Goal: Check status

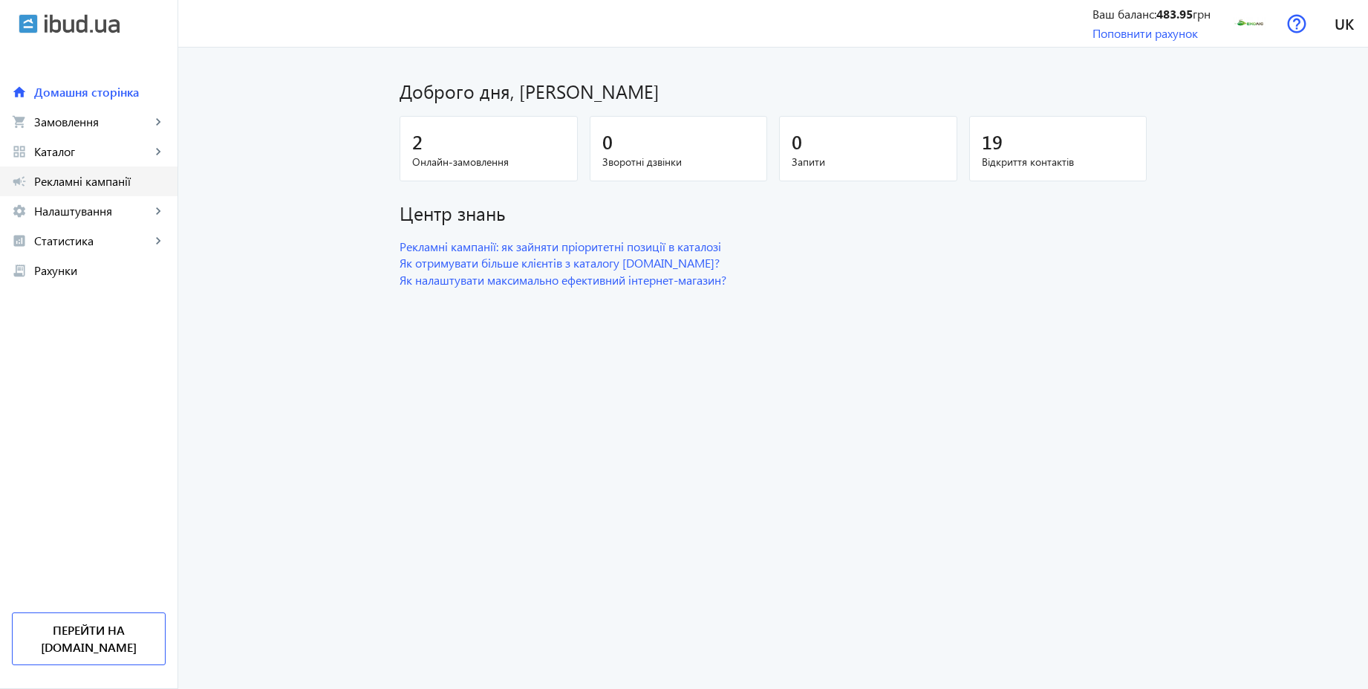
click at [84, 183] on span "Рекламні кампанії" at bounding box center [99, 181] width 131 height 15
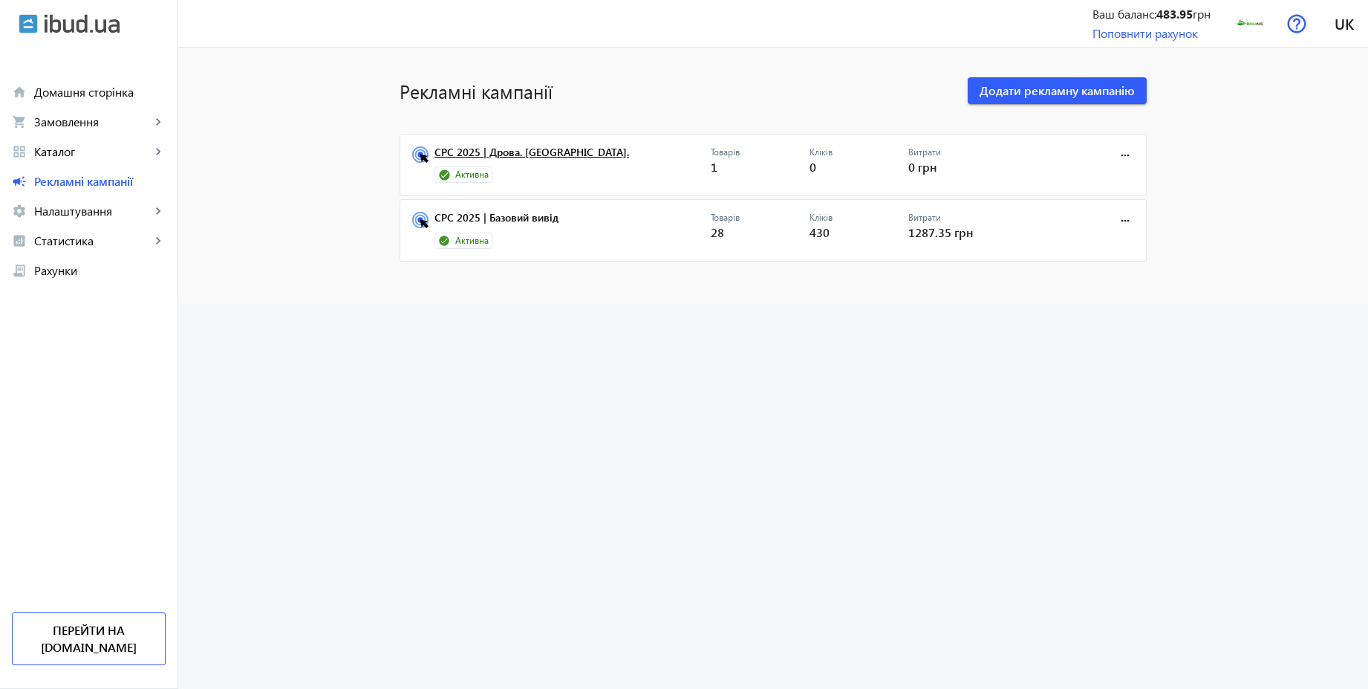
click at [533, 157] on link "CPC 2025 | Дрова. [GEOGRAPHIC_DATA]." at bounding box center [572, 156] width 276 height 21
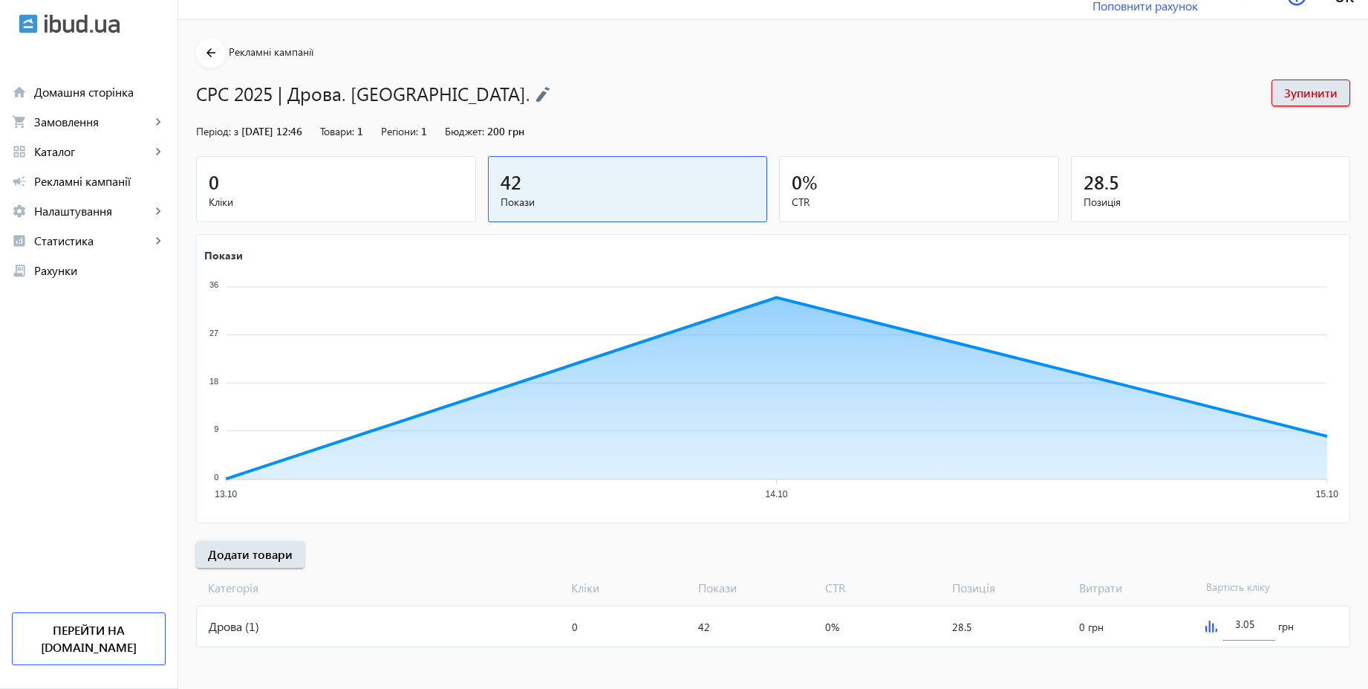
scroll to position [30, 0]
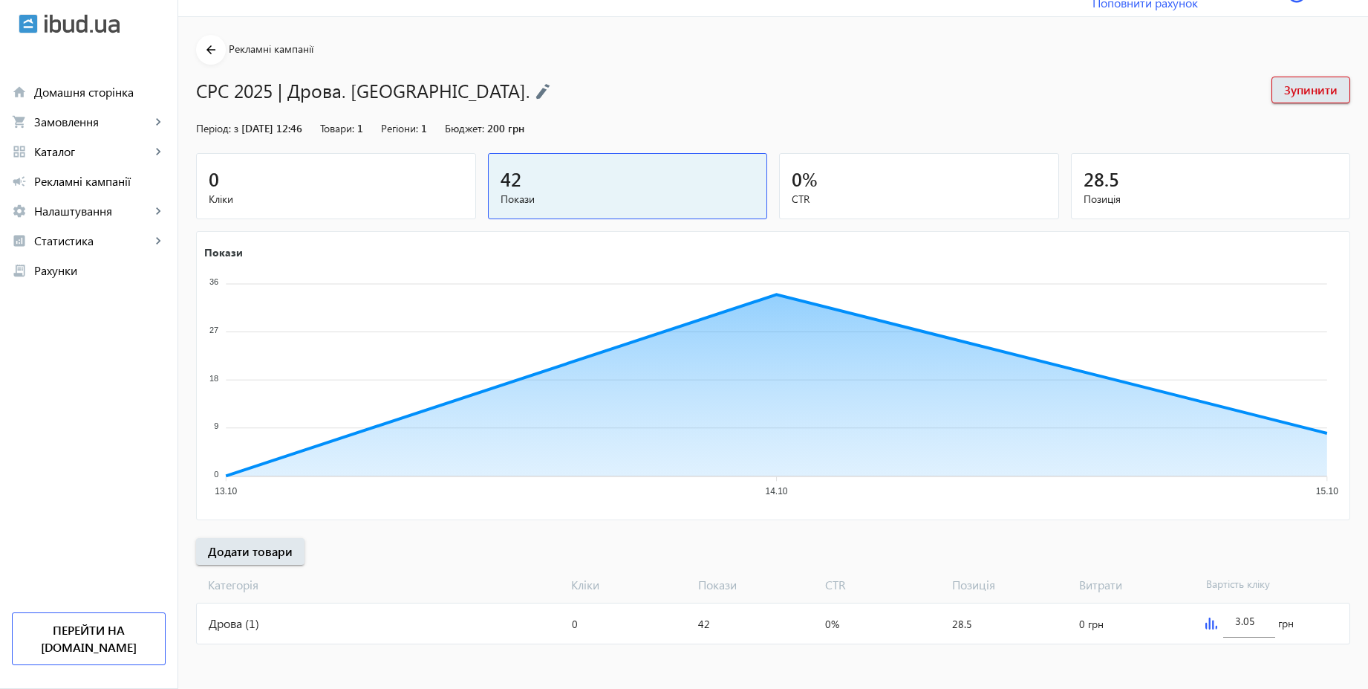
click at [338, 202] on span "Кліки" at bounding box center [336, 199] width 255 height 15
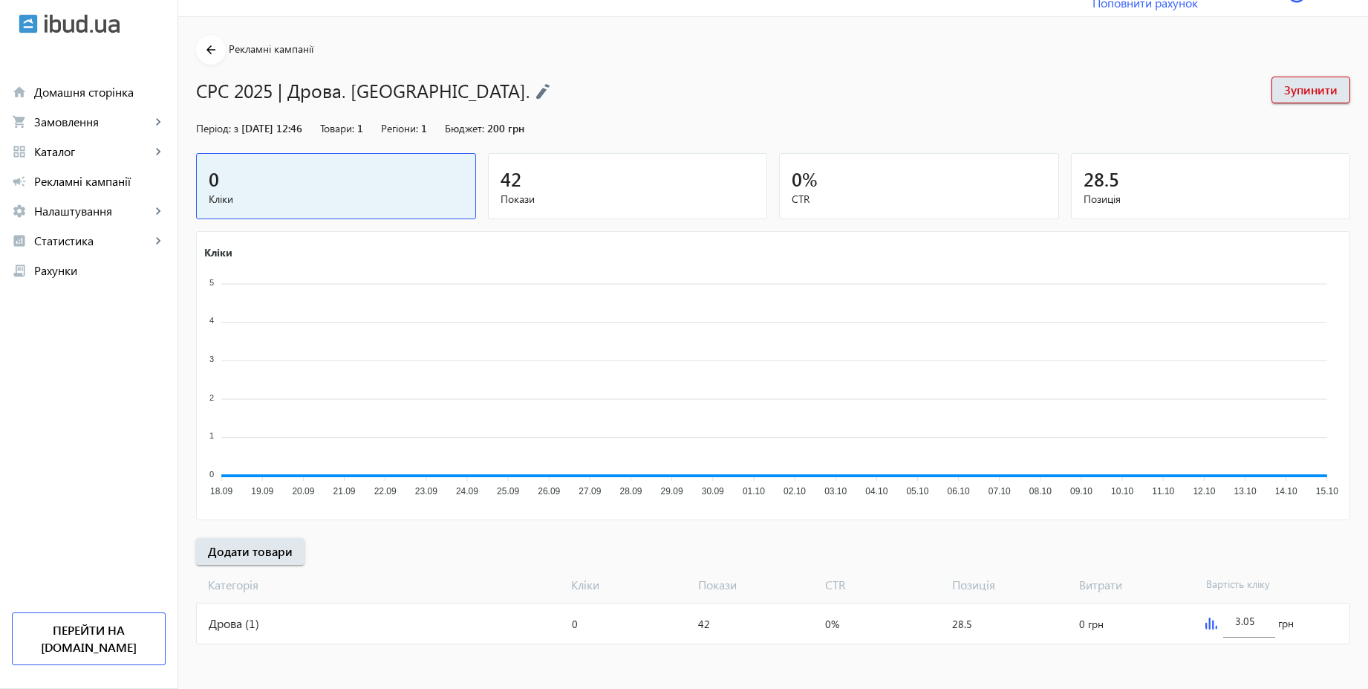
click at [288, 618] on div "Дрова (1)" at bounding box center [381, 623] width 369 height 40
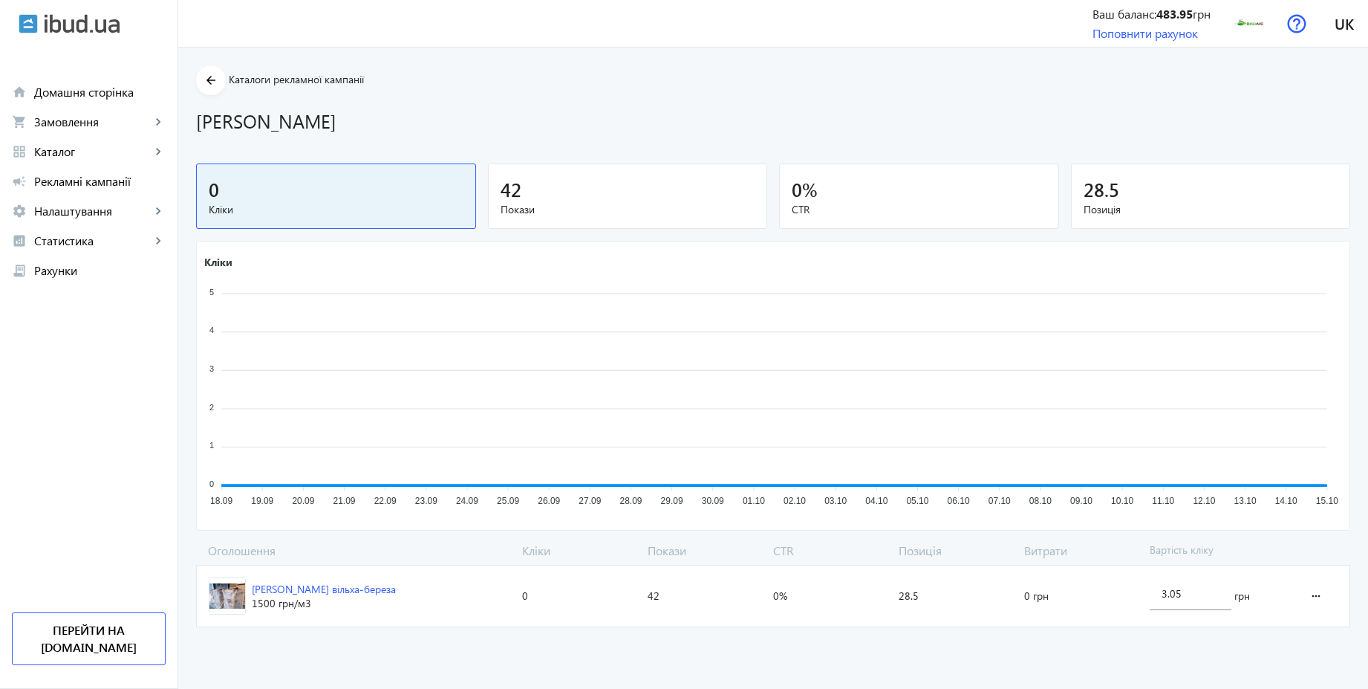
click at [622, 192] on div "42" at bounding box center [628, 189] width 255 height 26
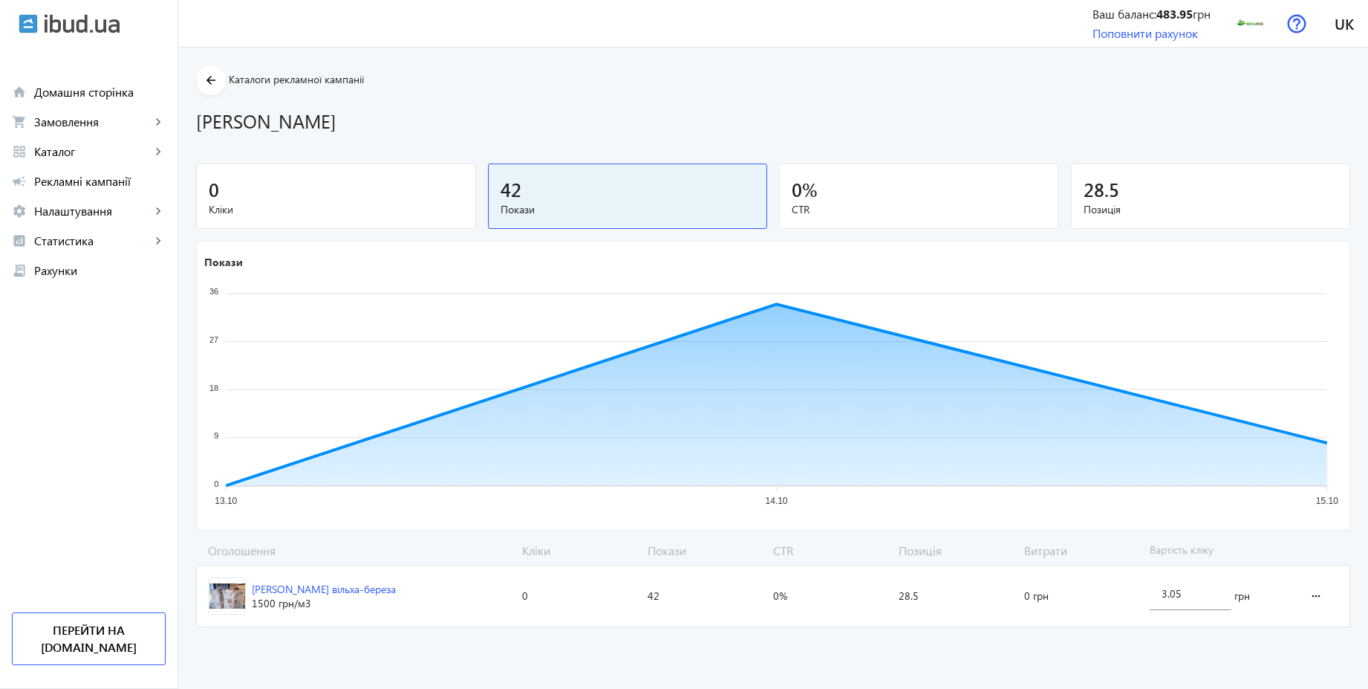
click at [339, 197] on div "0" at bounding box center [336, 189] width 255 height 26
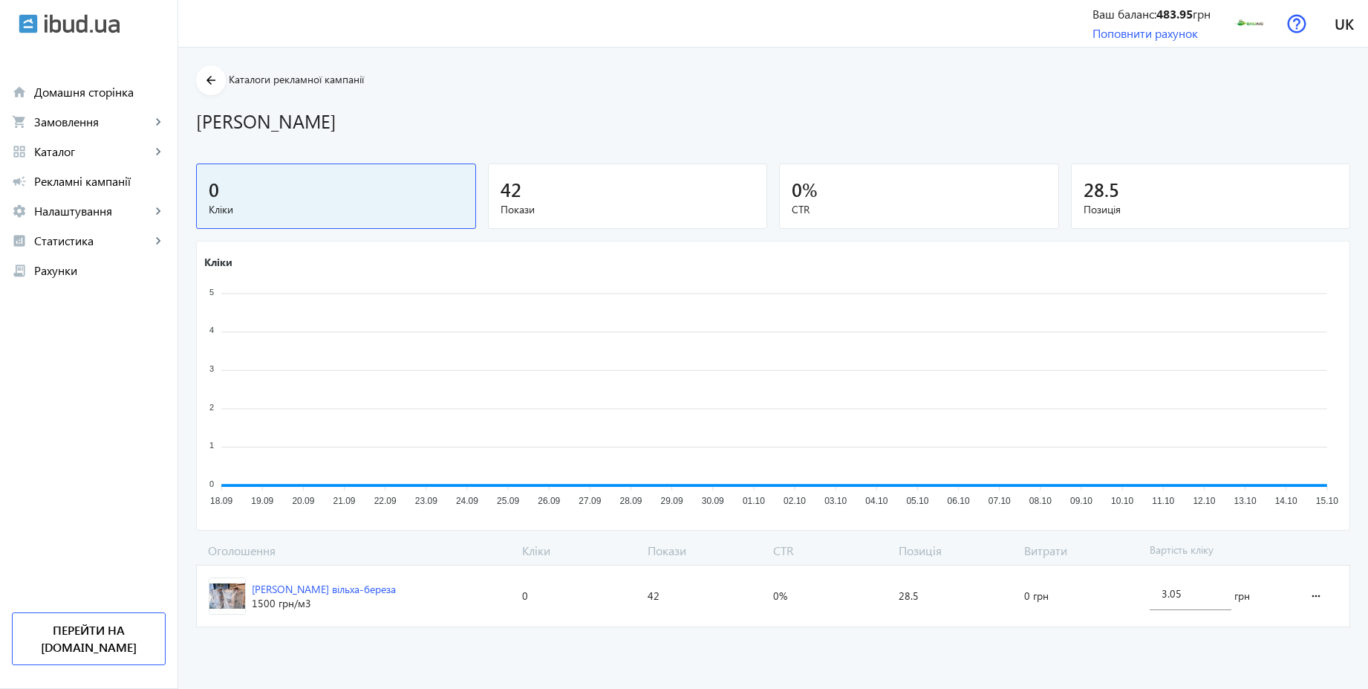
click at [590, 196] on div "42" at bounding box center [628, 189] width 255 height 26
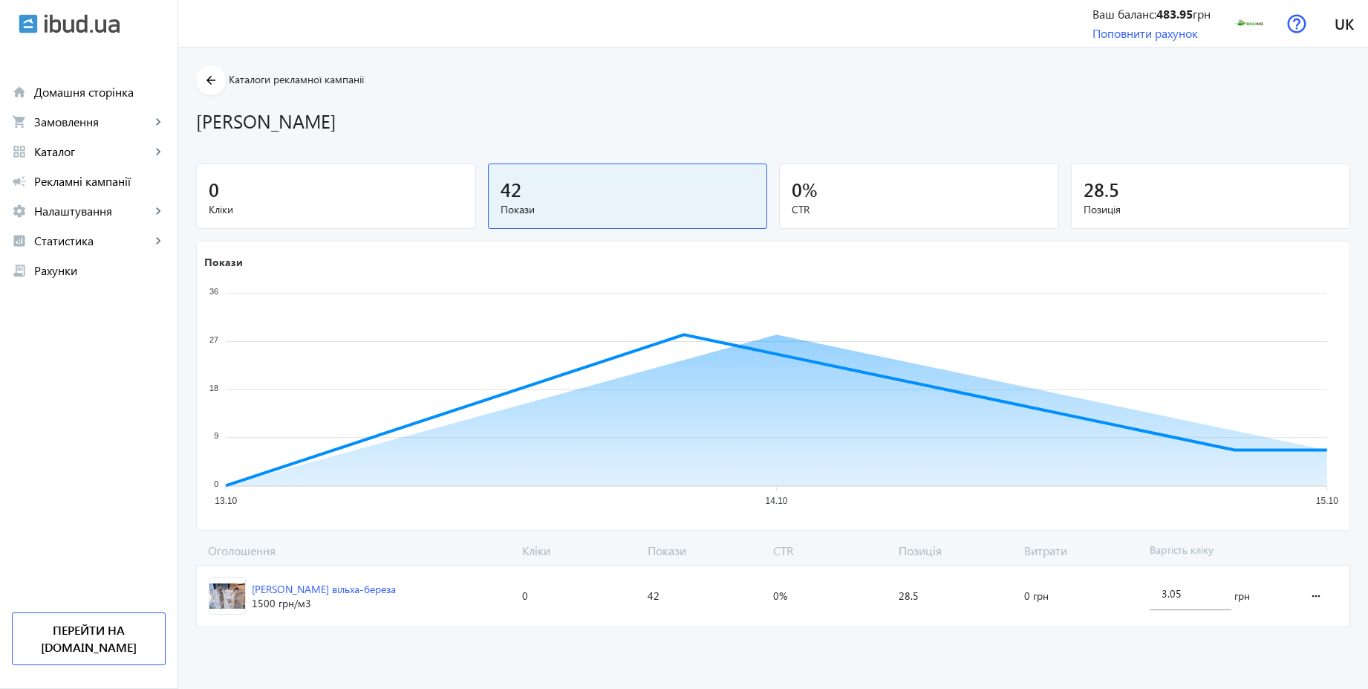
click at [391, 180] on div "0" at bounding box center [336, 189] width 255 height 26
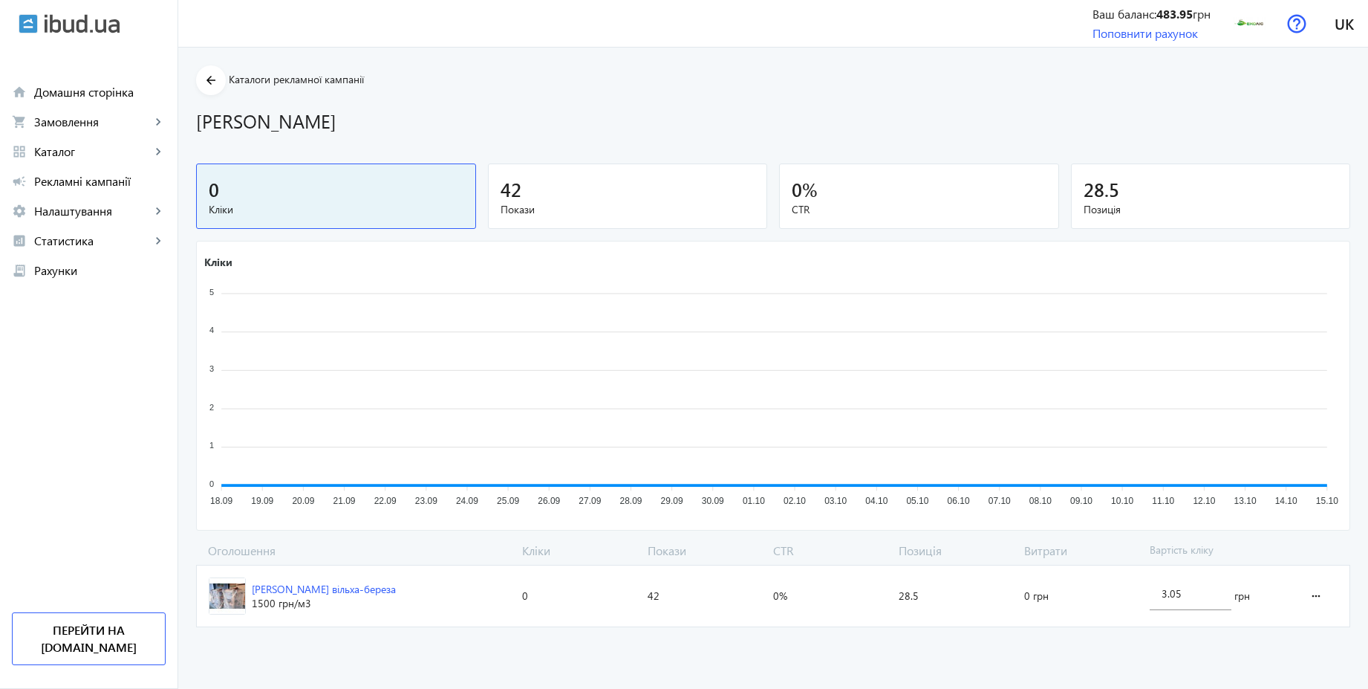
click at [512, 190] on span "42" at bounding box center [511, 189] width 21 height 25
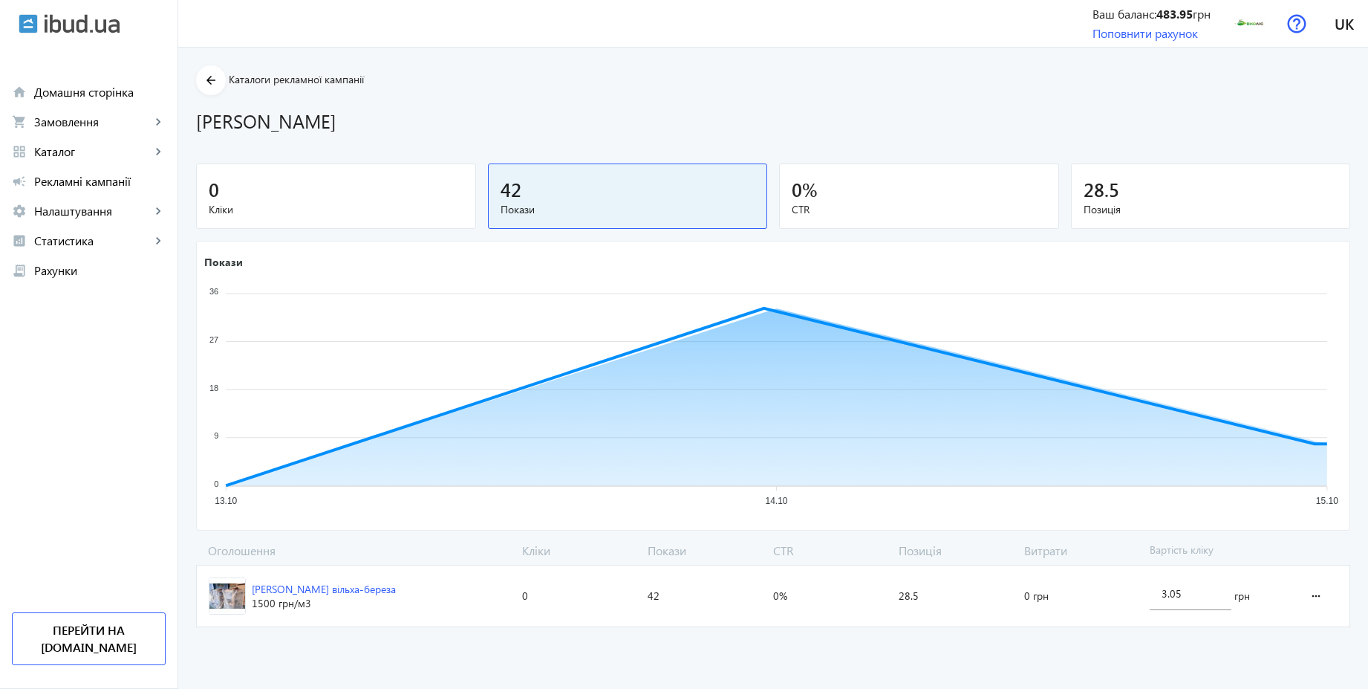
click at [380, 200] on div "0" at bounding box center [336, 189] width 255 height 26
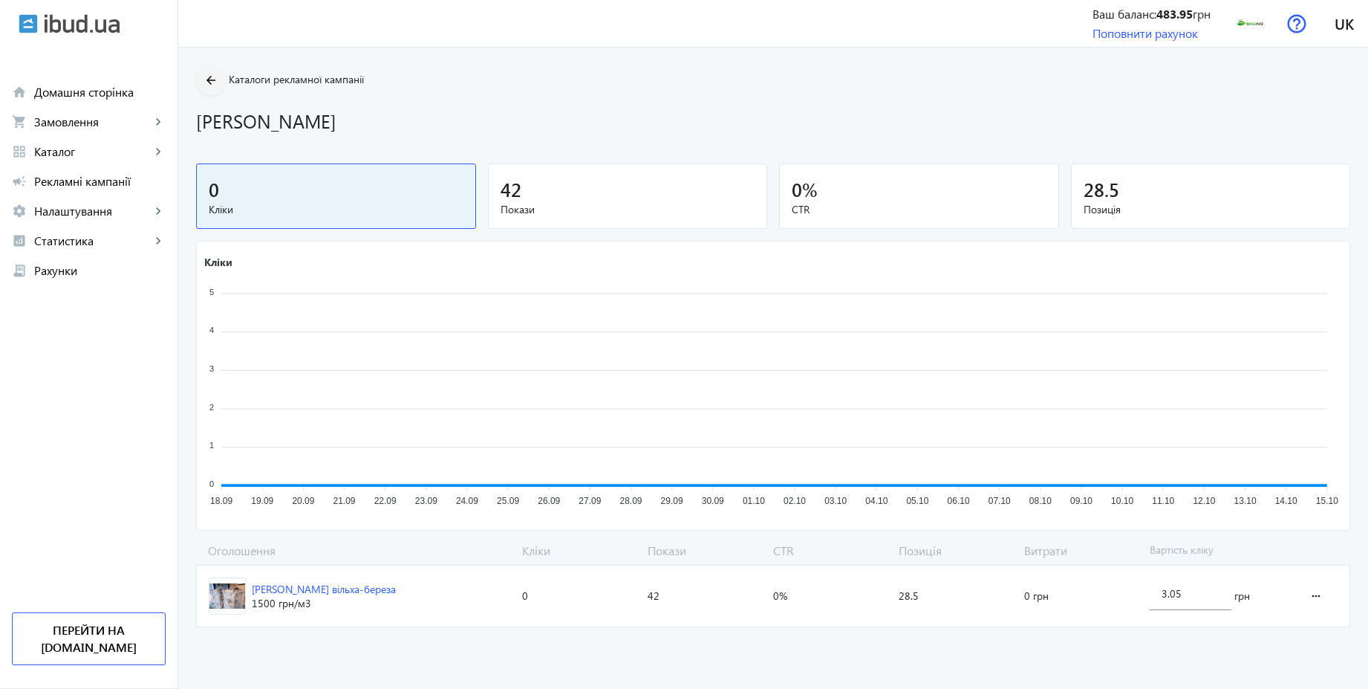
click at [209, 80] on mat-icon "arrow_back" at bounding box center [211, 80] width 19 height 19
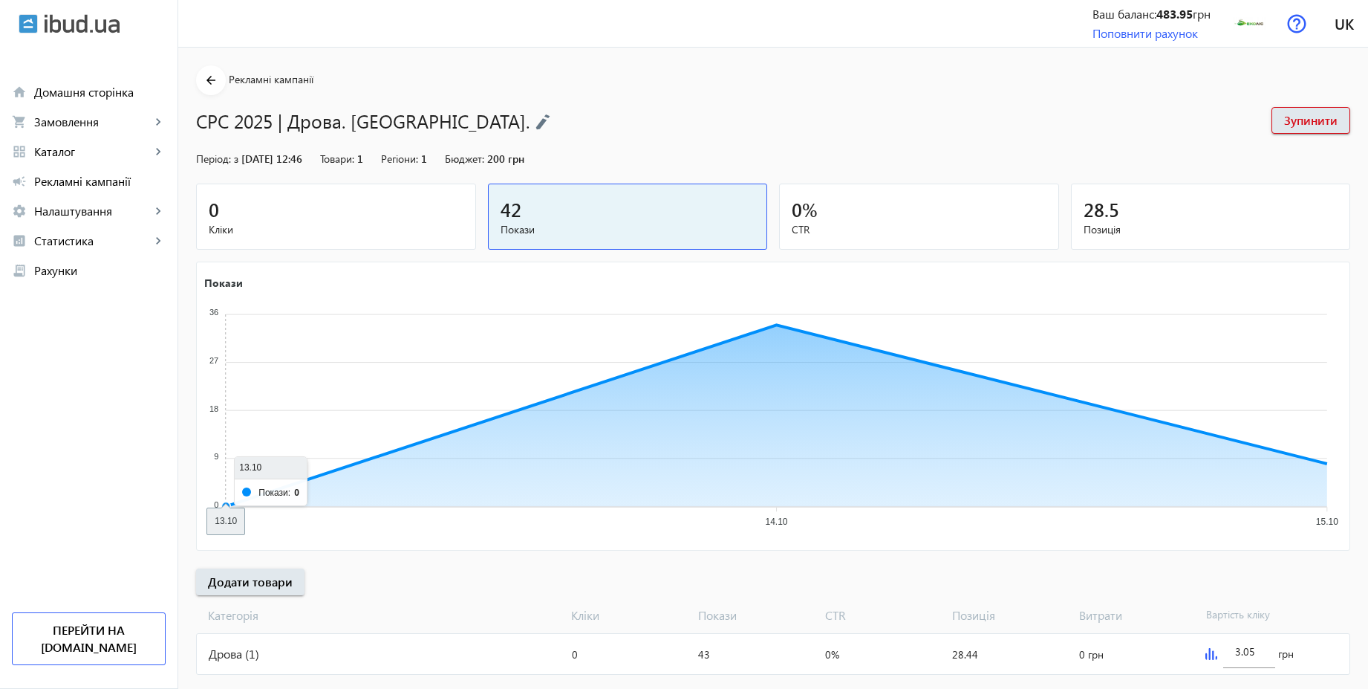
scroll to position [30, 0]
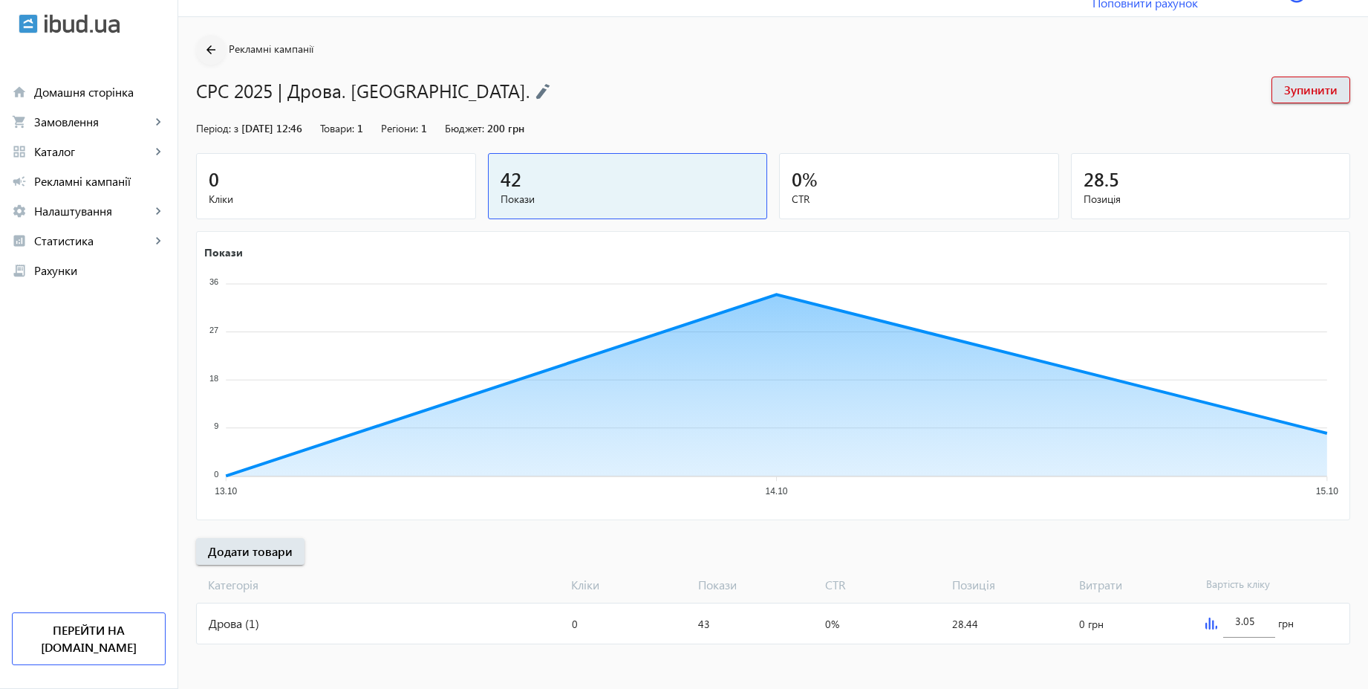
click at [202, 42] on mat-icon "arrow_back" at bounding box center [211, 50] width 19 height 19
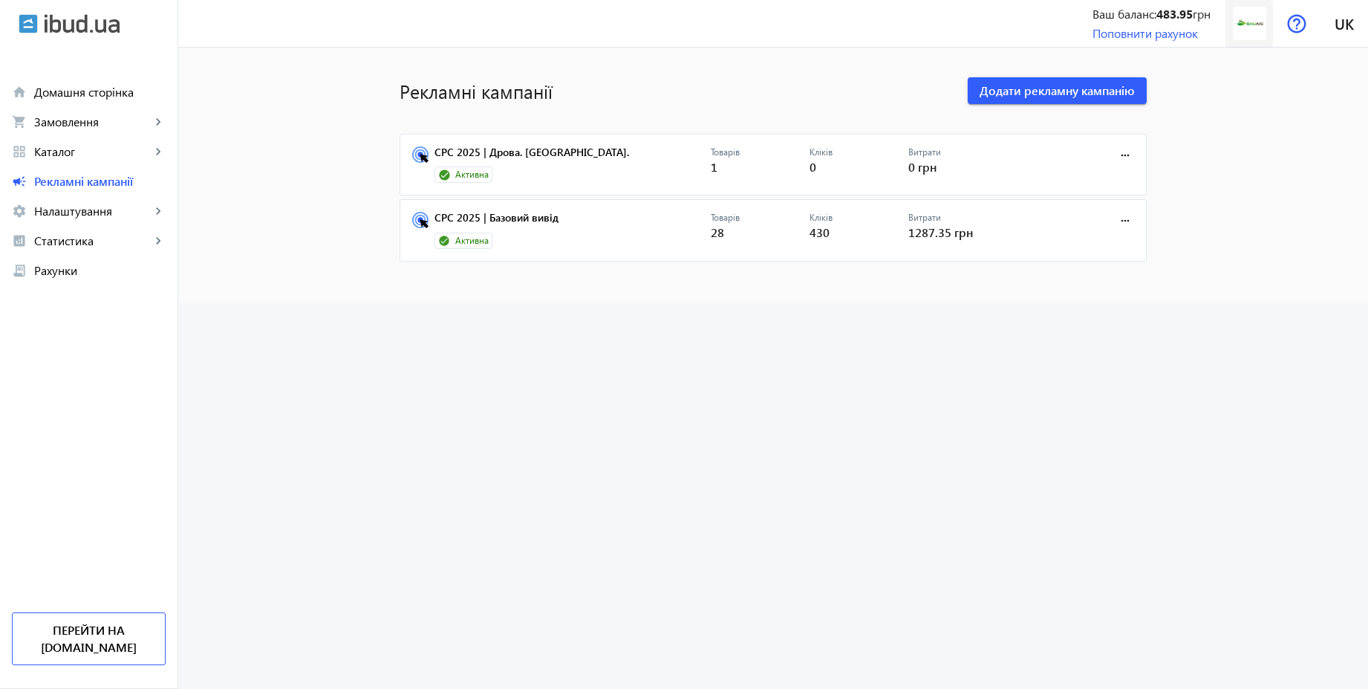
click at [1243, 16] on img at bounding box center [1249, 23] width 33 height 33
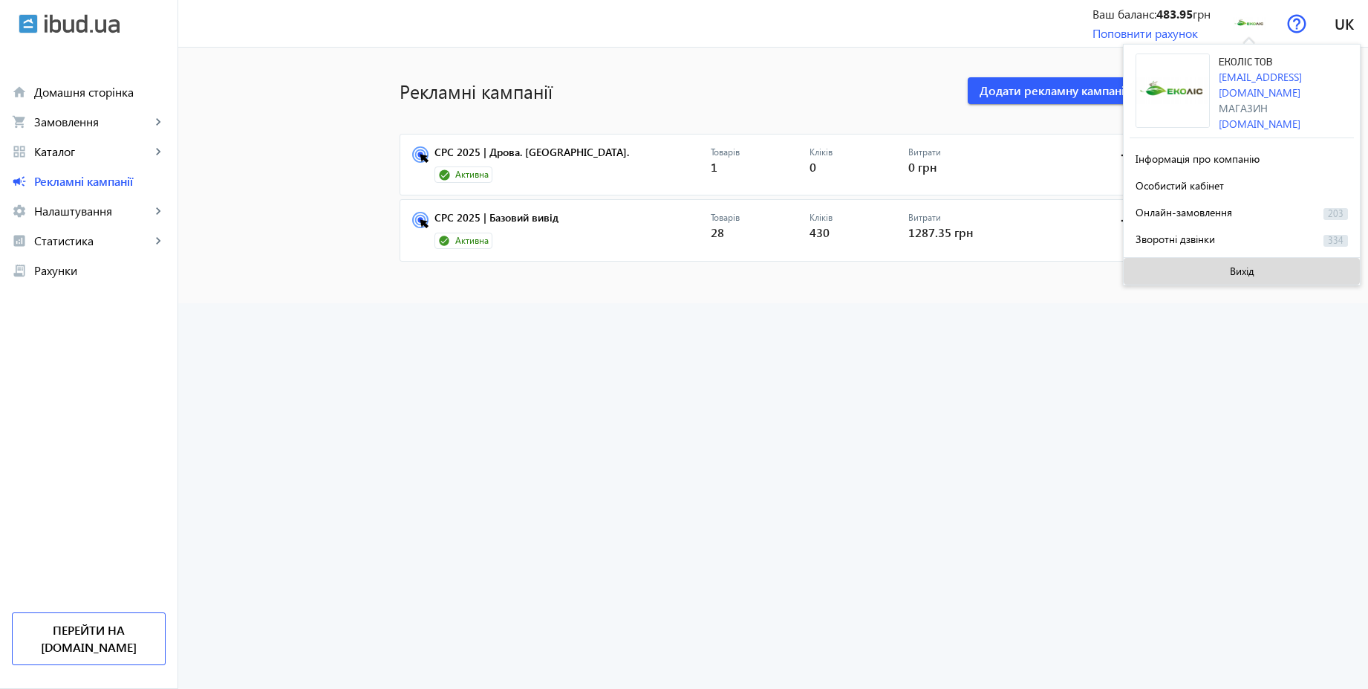
click at [1237, 265] on span "Вихід" at bounding box center [1242, 271] width 25 height 12
